Goal: Task Accomplishment & Management: Use online tool/utility

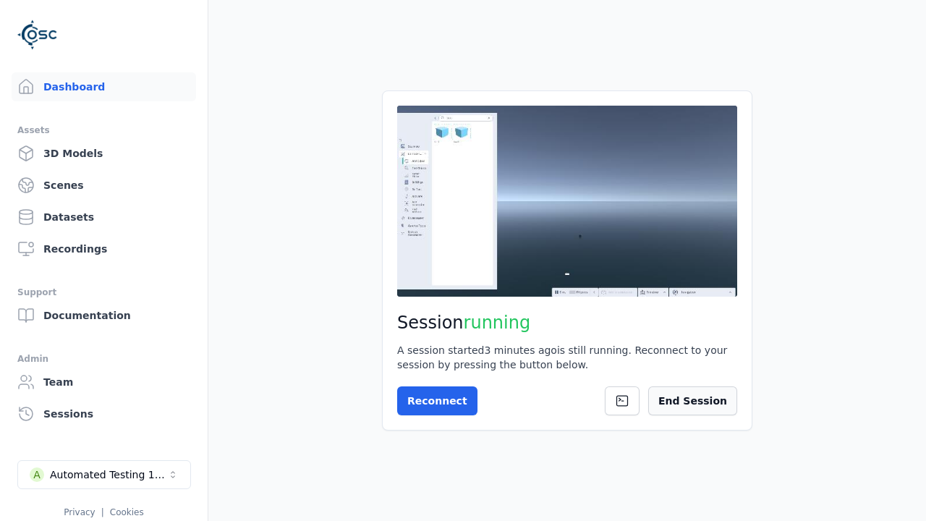
click at [680, 393] on button "End Session" at bounding box center [692, 400] width 89 height 29
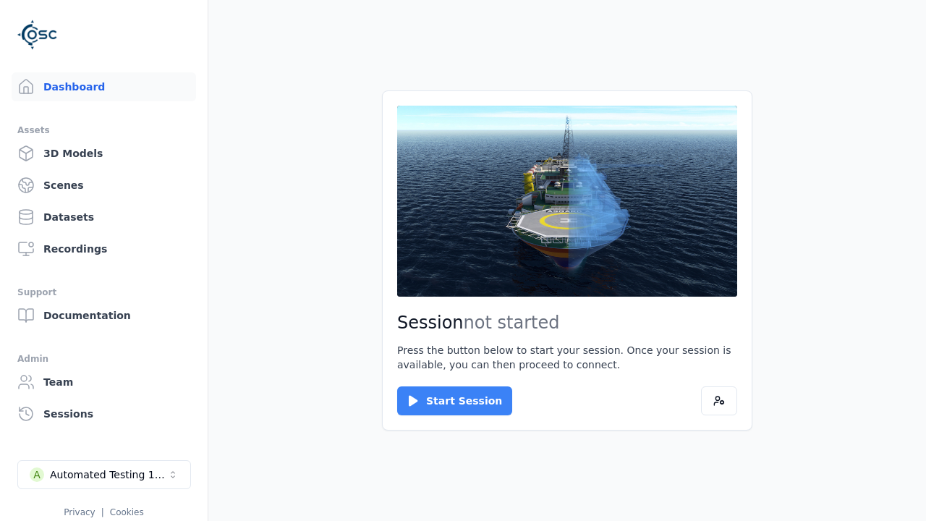
click at [446, 401] on button "Start Session" at bounding box center [454, 400] width 115 height 29
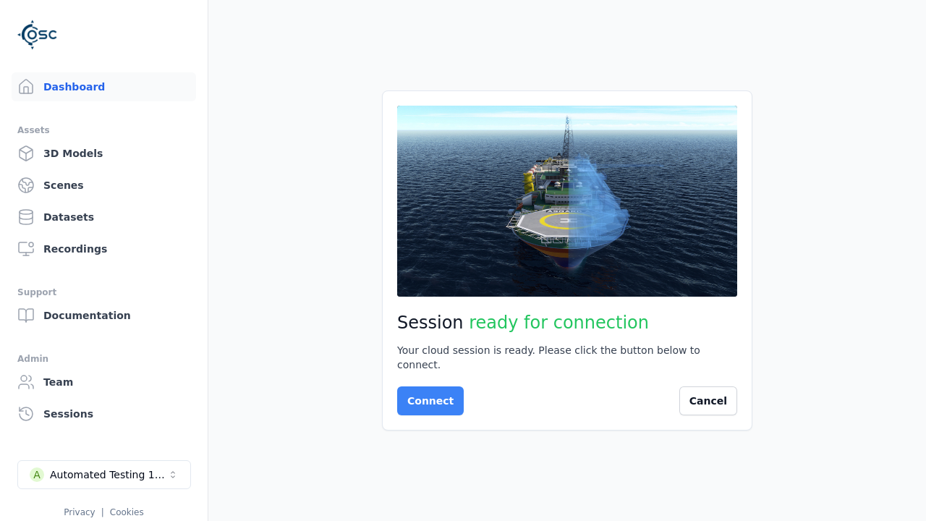
click at [426, 393] on button "Connect" at bounding box center [430, 400] width 67 height 29
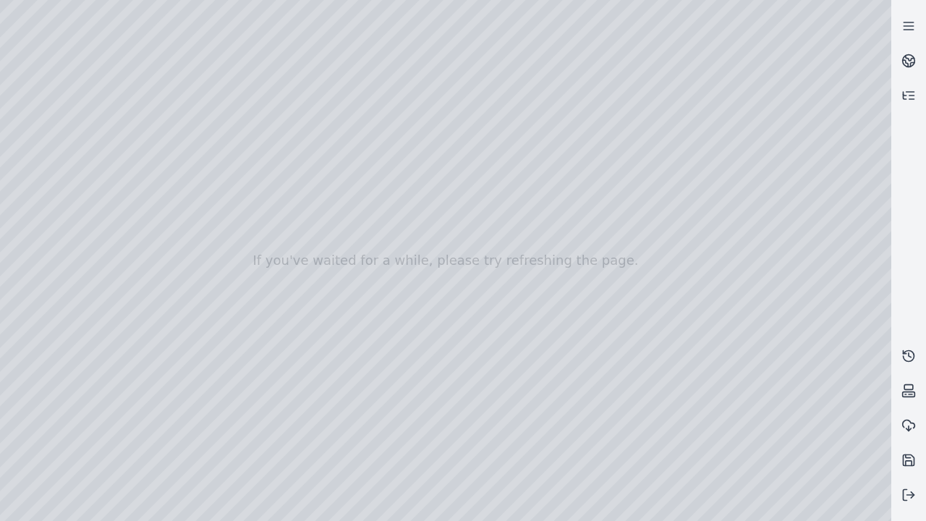
click at [32, 132] on div at bounding box center [445, 260] width 891 height 521
click at [31, 150] on div at bounding box center [445, 260] width 891 height 521
click at [241, 33] on div at bounding box center [445, 260] width 891 height 521
drag, startPoint x: 239, startPoint y: 169, endPoint x: 479, endPoint y: 357, distance: 305.5
click at [479, 357] on div at bounding box center [445, 260] width 891 height 521
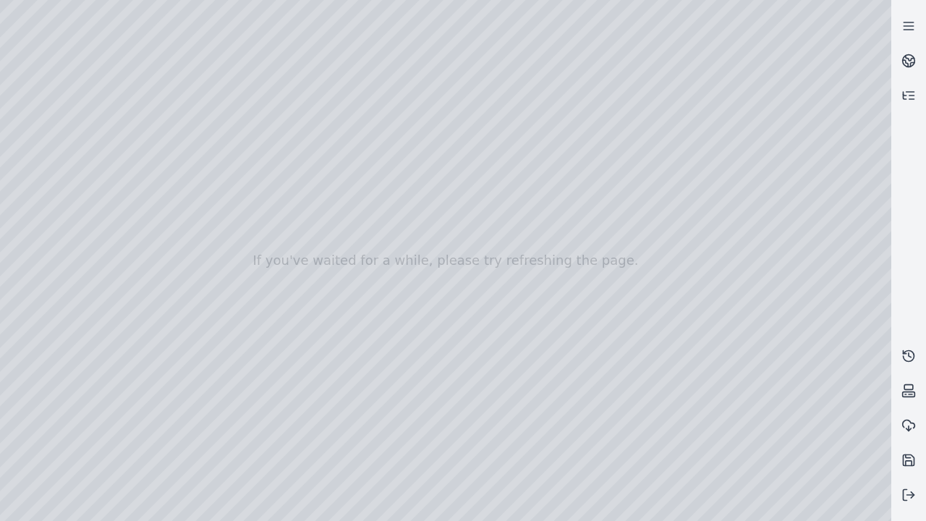
click at [571, 508] on div at bounding box center [445, 260] width 891 height 521
